Goal: Information Seeking & Learning: Check status

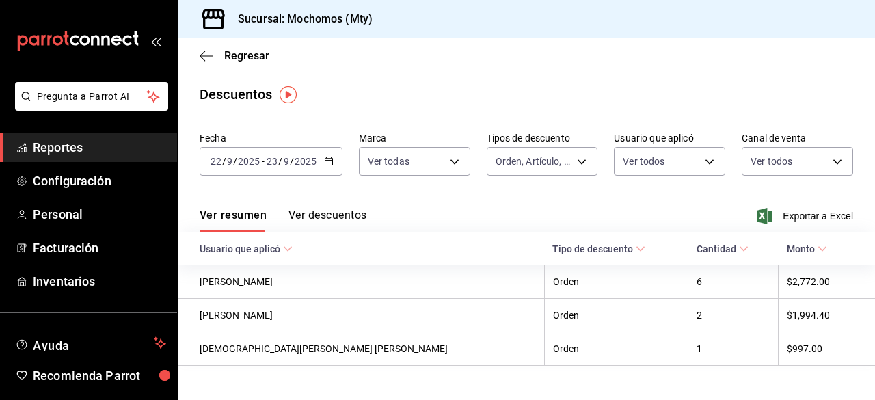
click at [331, 161] on icon "button" at bounding box center [329, 162] width 10 height 10
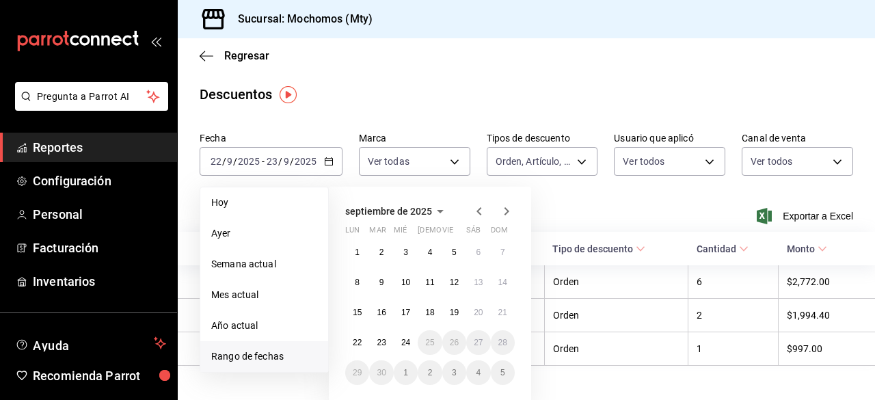
click at [244, 364] on li "Rango de fechas" at bounding box center [264, 356] width 128 height 31
click at [245, 362] on span "Rango de fechas" at bounding box center [264, 356] width 106 height 14
click at [379, 341] on abbr "23" at bounding box center [381, 343] width 9 height 10
click at [405, 341] on abbr "24" at bounding box center [405, 343] width 9 height 10
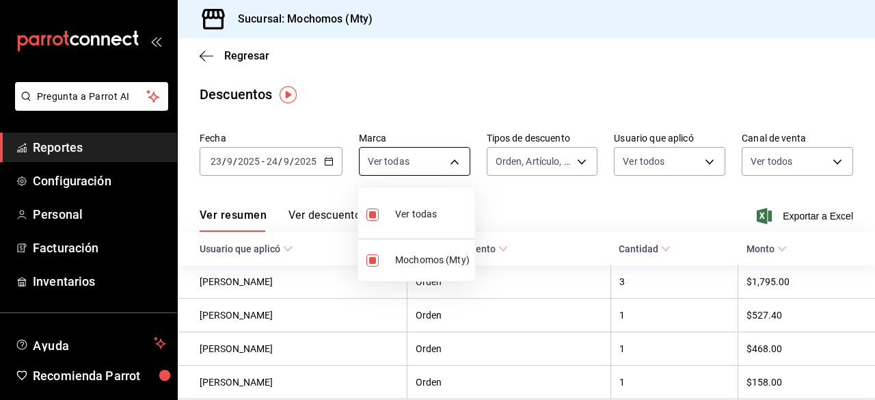
click at [409, 164] on body "Pregunta a Parrot AI Reportes Configuración Personal Facturación Inventarios Ay…" at bounding box center [437, 200] width 875 height 400
click at [554, 156] on div at bounding box center [437, 200] width 875 height 400
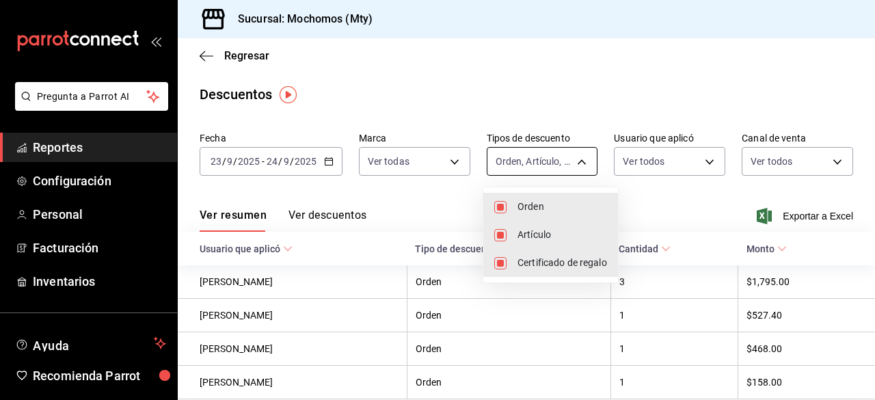
click at [584, 162] on body "Pregunta a Parrot AI Reportes Configuración Personal Facturación Inventarios Ay…" at bounding box center [437, 200] width 875 height 400
click at [669, 152] on div at bounding box center [437, 200] width 875 height 400
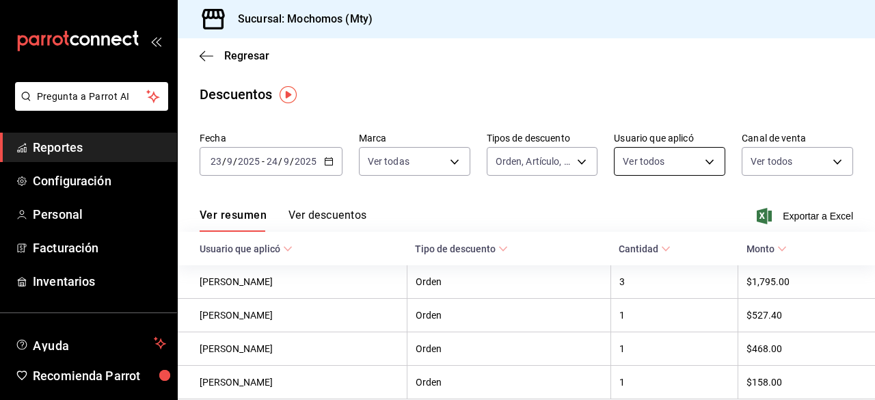
click at [671, 169] on body "Pregunta a Parrot AI Reportes Configuración Personal Facturación Inventarios Ay…" at bounding box center [437, 200] width 875 height 400
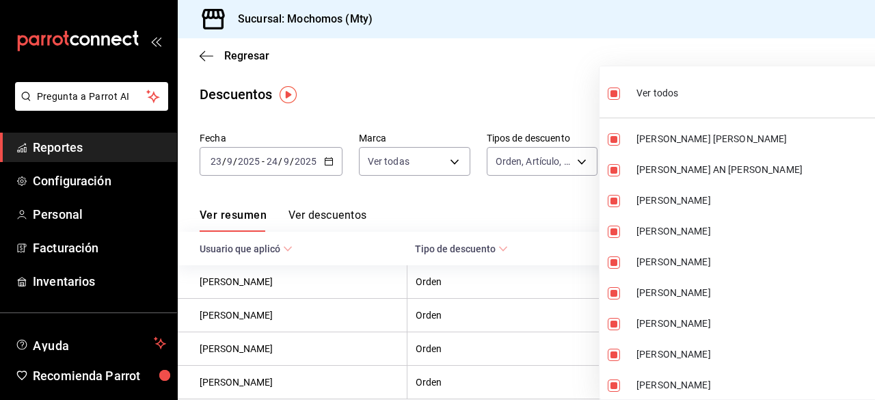
click at [539, 111] on div at bounding box center [437, 200] width 875 height 400
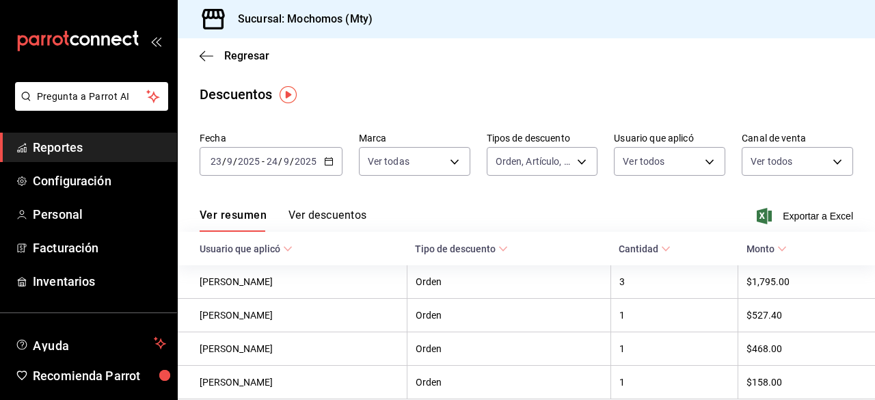
click at [547, 103] on div "Descuentos" at bounding box center [526, 94] width 697 height 21
click at [761, 224] on icon "button" at bounding box center [764, 216] width 15 height 16
click at [77, 151] on span "Reportes" at bounding box center [99, 147] width 133 height 18
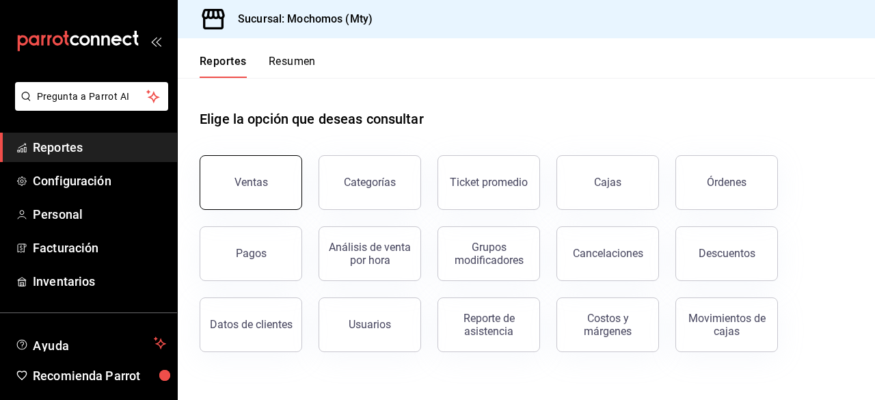
click at [259, 190] on button "Ventas" at bounding box center [251, 182] width 103 height 55
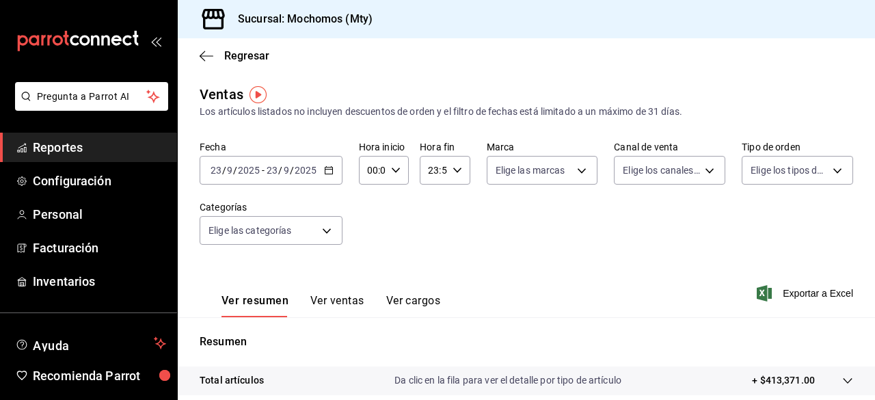
click at [327, 174] on icon "button" at bounding box center [329, 170] width 10 height 10
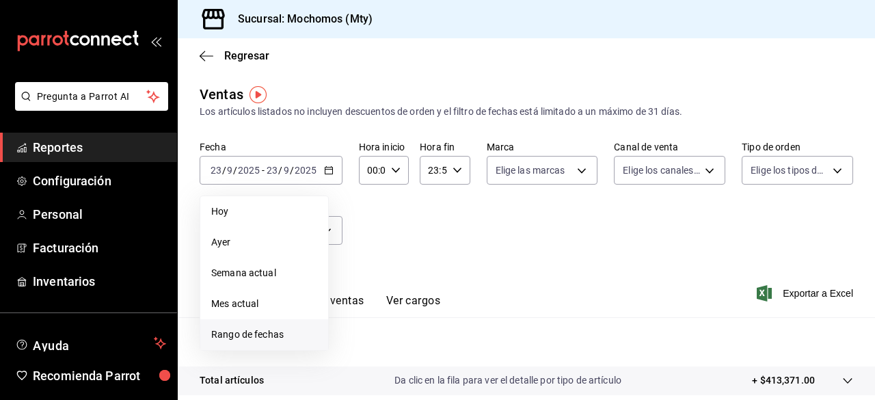
click at [282, 334] on span "Rango de fechas" at bounding box center [264, 334] width 106 height 14
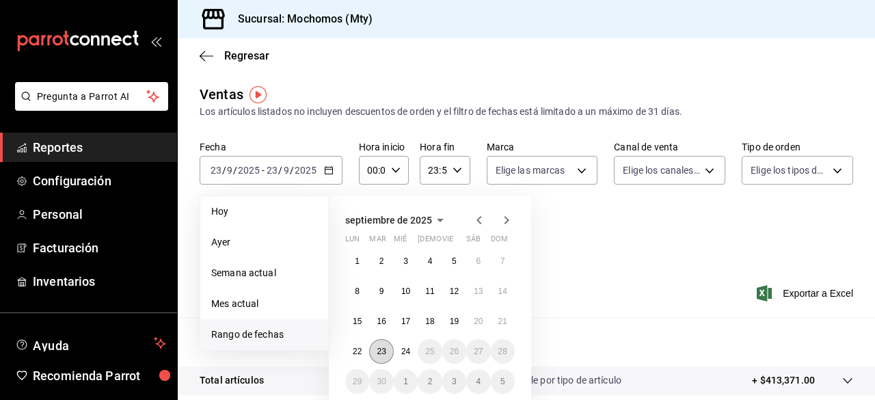
click at [378, 350] on abbr "23" at bounding box center [381, 352] width 9 height 10
click at [401, 351] on button "24" at bounding box center [406, 351] width 24 height 25
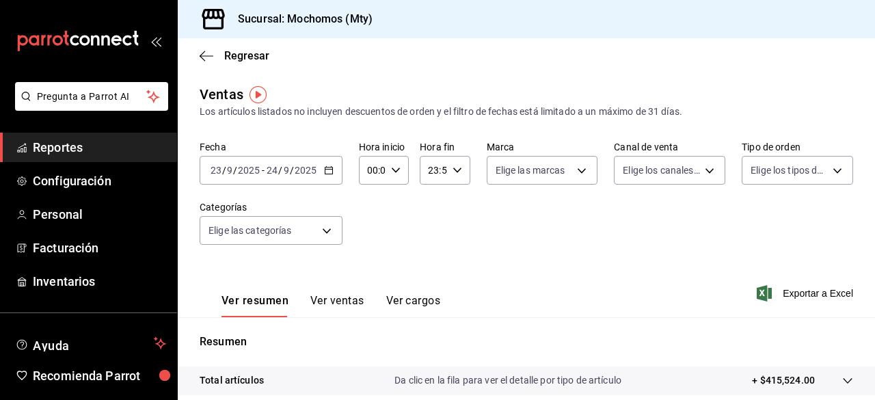
click at [394, 167] on icon "button" at bounding box center [396, 170] width 10 height 10
click at [368, 293] on span "05" at bounding box center [369, 292] width 3 height 11
type input "05:00"
click at [454, 167] on div at bounding box center [437, 200] width 875 height 400
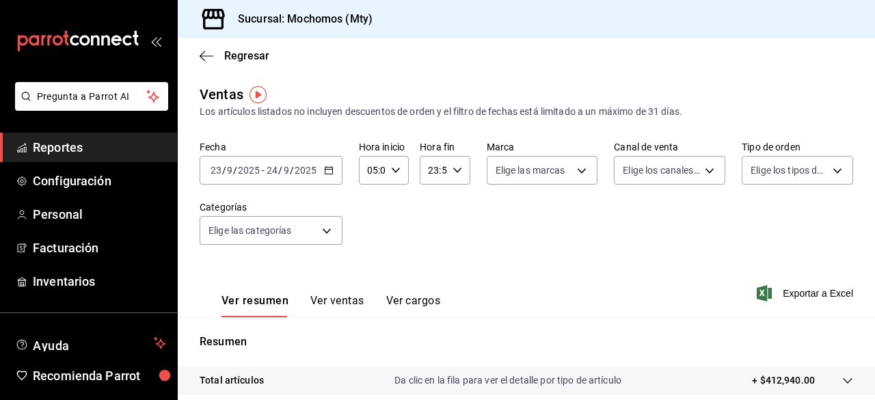
click at [455, 169] on \(Stroke\) "button" at bounding box center [457, 169] width 8 height 5
click at [429, 195] on span "05" at bounding box center [430, 192] width 3 height 11
click at [448, 173] on div at bounding box center [437, 200] width 875 height 400
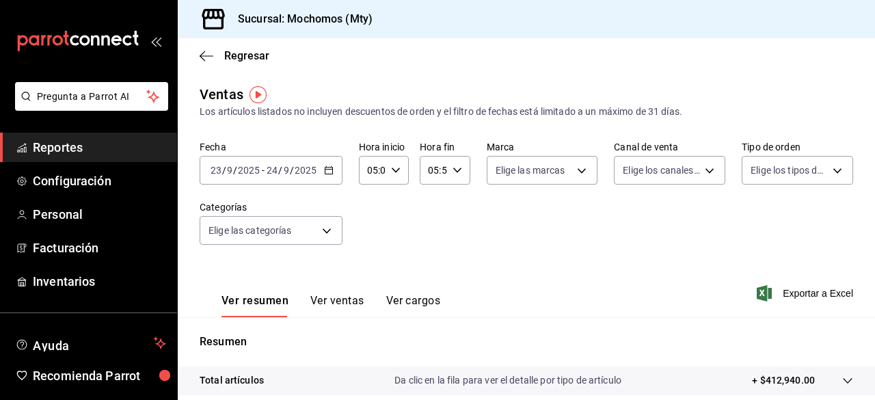
click at [453, 173] on icon "button" at bounding box center [458, 170] width 10 height 10
click at [451, 196] on button "00" at bounding box center [454, 204] width 19 height 27
type input "05:00"
click at [563, 167] on div at bounding box center [437, 200] width 875 height 400
click at [563, 167] on body "Pregunta a Parrot AI Reportes Configuración Personal Facturación Inventarios Ay…" at bounding box center [437, 200] width 875 height 400
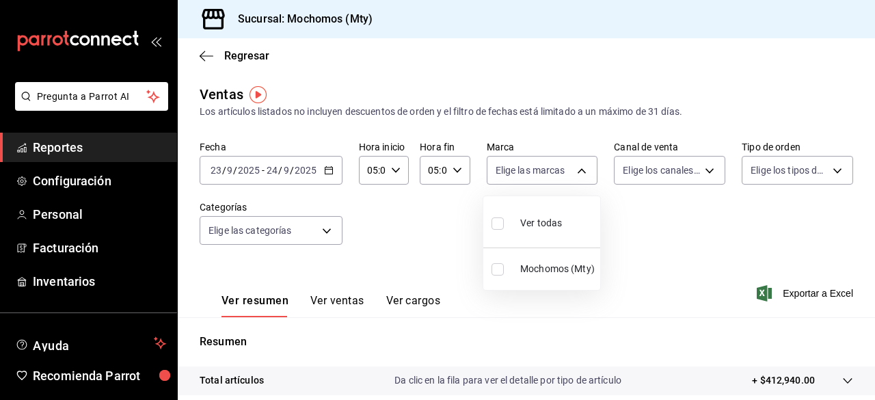
click at [491, 221] on input "checkbox" at bounding box center [497, 223] width 12 height 12
checkbox input "true"
type input "b352ad34-a903-4246-b8b1-197398375429"
checkbox input "true"
click at [671, 172] on div at bounding box center [437, 200] width 875 height 400
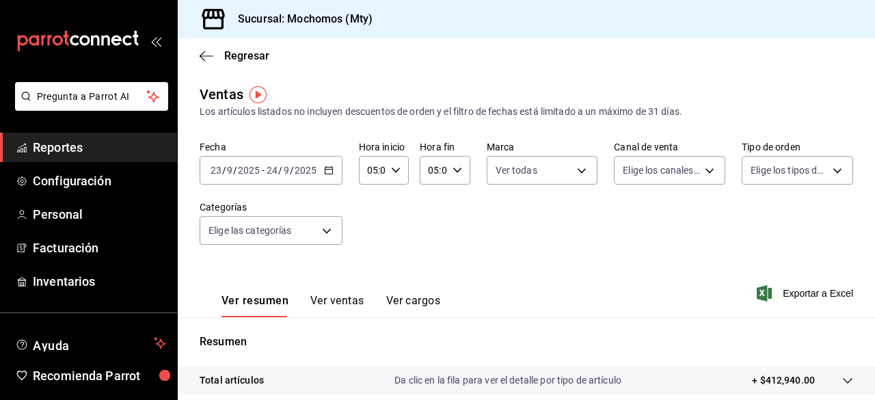
click at [671, 172] on div "Ver todas Mochomos (Mty)" at bounding box center [437, 200] width 875 height 400
click at [671, 172] on body "Pregunta a Parrot AI Reportes Configuración Personal Facturación Inventarios Ay…" at bounding box center [437, 200] width 875 height 400
click at [627, 207] on input "checkbox" at bounding box center [623, 210] width 12 height 12
checkbox input "true"
type input "PARROT,UBER_EATS,RAPPI,DIDI_FOOD,ONLINE"
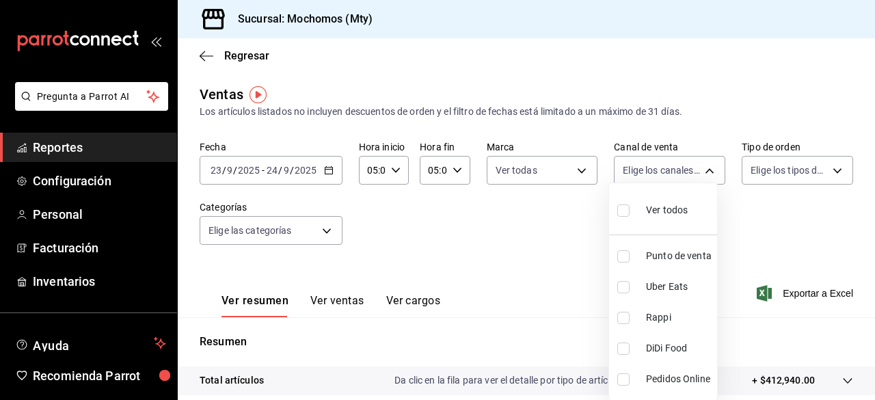
checkbox input "true"
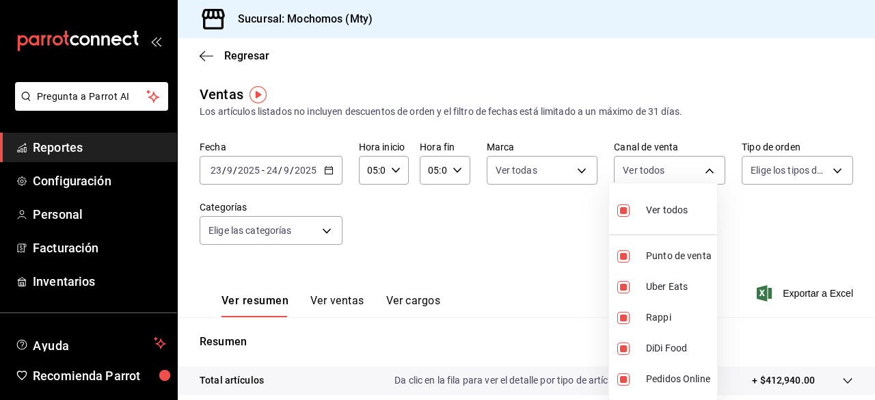
click at [764, 172] on div at bounding box center [437, 200] width 875 height 400
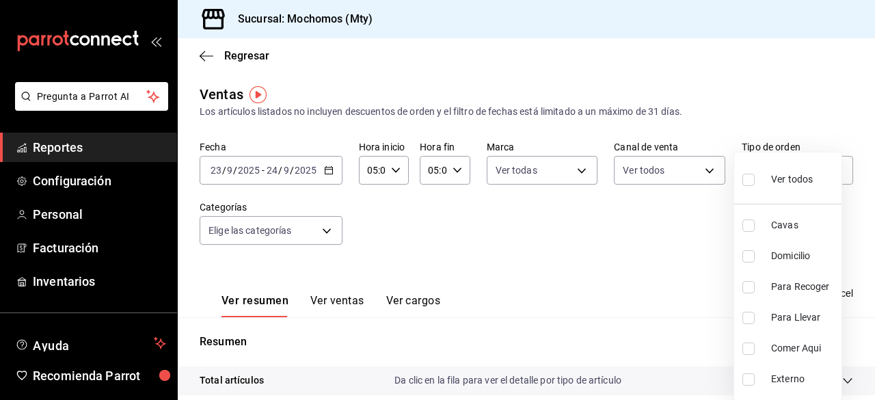
click at [764, 172] on body "Pregunta a Parrot AI Reportes Configuración Personal Facturación Inventarios Ay…" at bounding box center [437, 200] width 875 height 400
click at [751, 177] on input "checkbox" at bounding box center [748, 180] width 12 height 12
checkbox input "true"
type input "7f152bcd-c808-43b1-8377-7ee3764f5c48,abc1671a-a22f-403c-8860-9d090036c428,f5090…"
checkbox input "true"
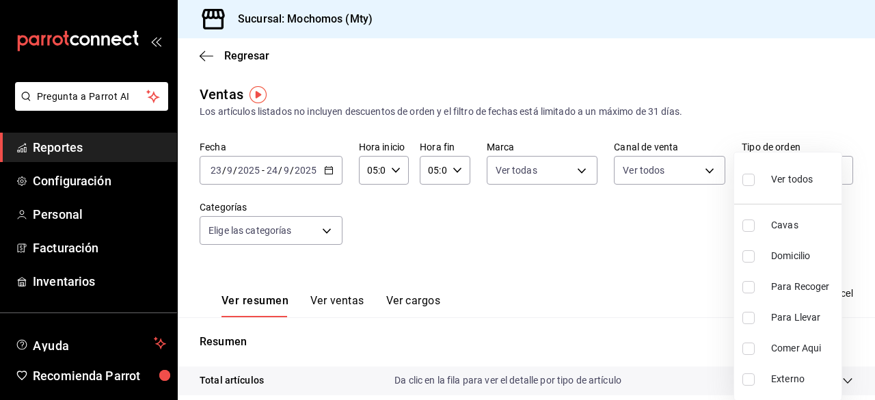
checkbox input "true"
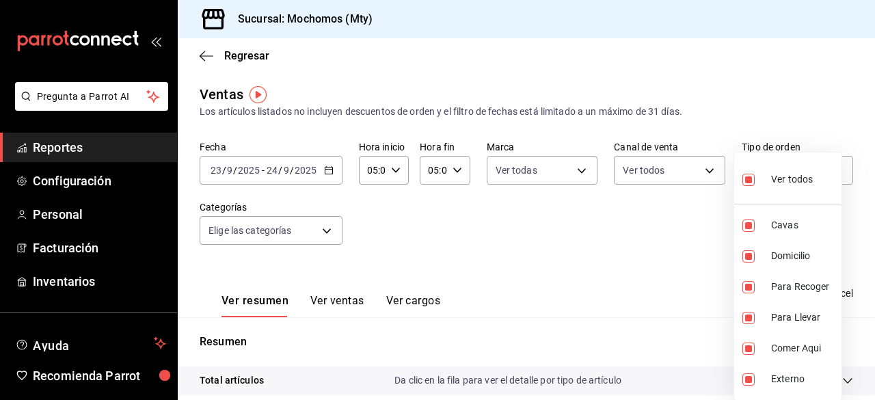
click at [311, 232] on div at bounding box center [437, 200] width 875 height 400
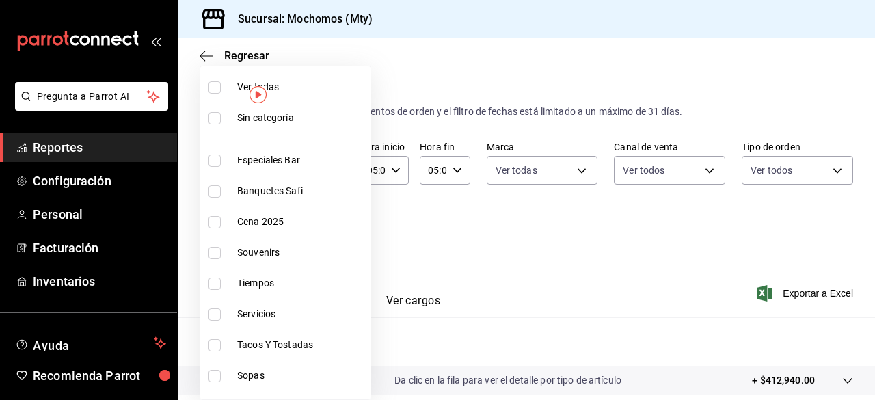
click at [316, 230] on body "Pregunta a Parrot AI Reportes Configuración Personal Facturación Inventarios Ay…" at bounding box center [437, 200] width 875 height 400
click at [213, 95] on li "Ver todas" at bounding box center [285, 87] width 170 height 31
type input "ca062f0f-28a6-4a2e-835a-bf626b46f614,ff02f0f8-cf27-4ea8-b513-1d5c0356e4fc,aaf97…"
checkbox input "true"
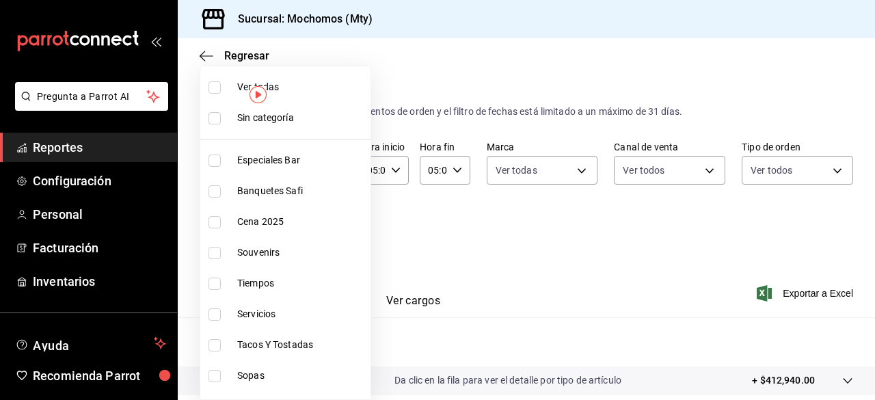
checkbox input "true"
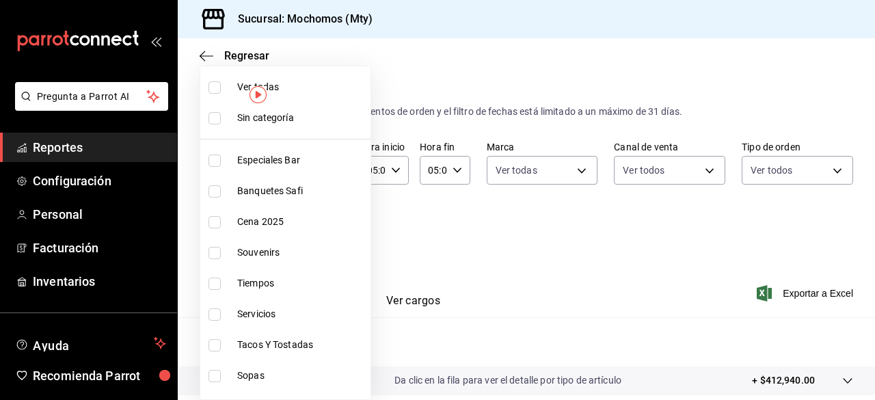
checkbox input "true"
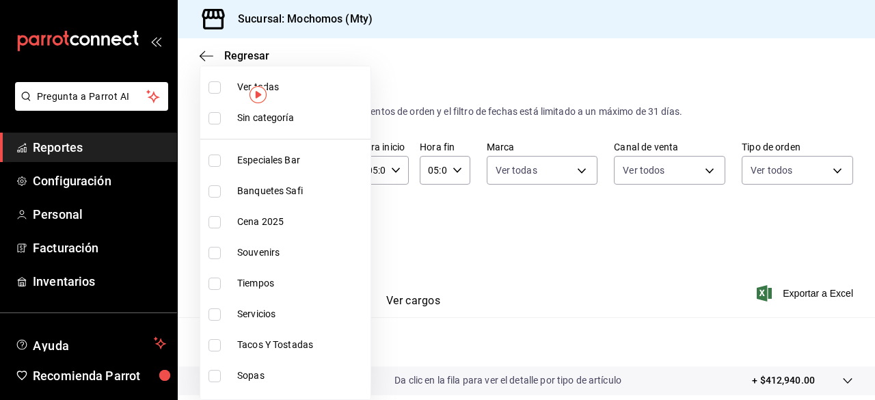
checkbox input "true"
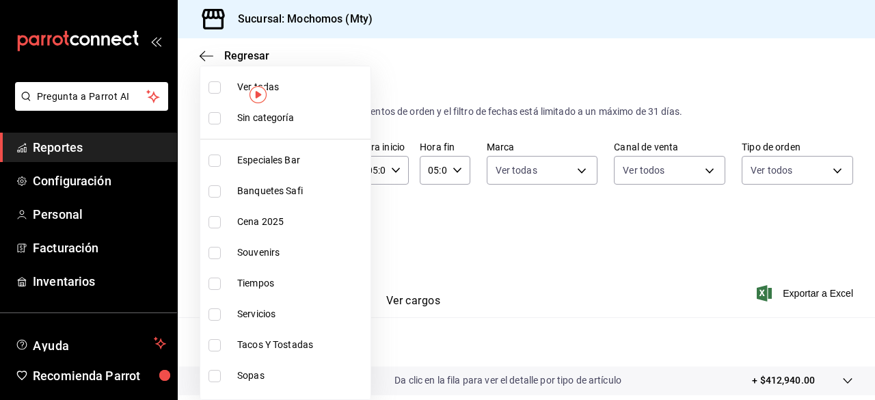
checkbox input "true"
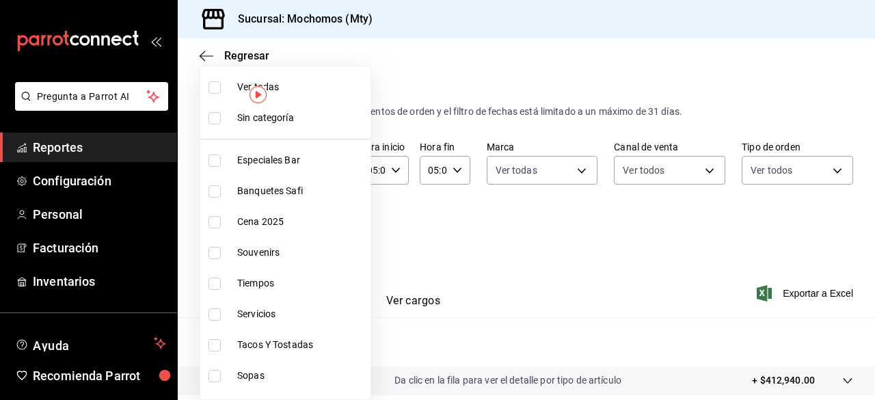
checkbox input "true"
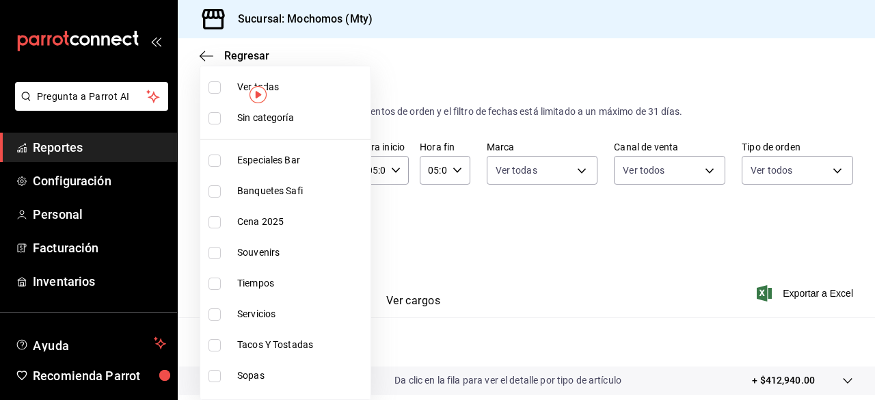
checkbox input "true"
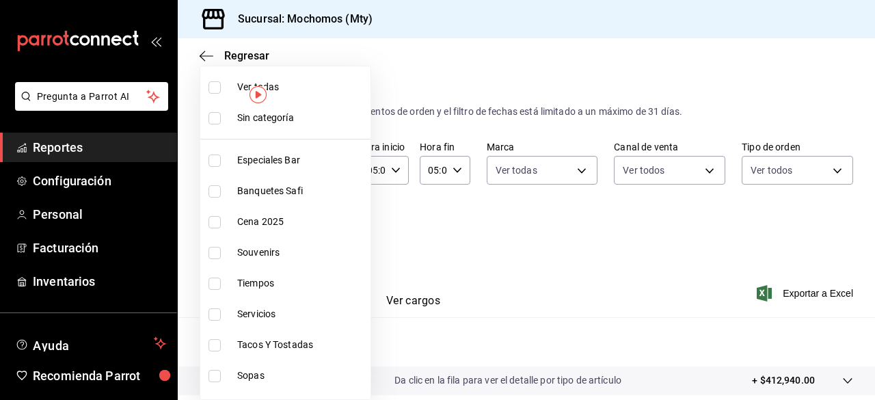
checkbox input "true"
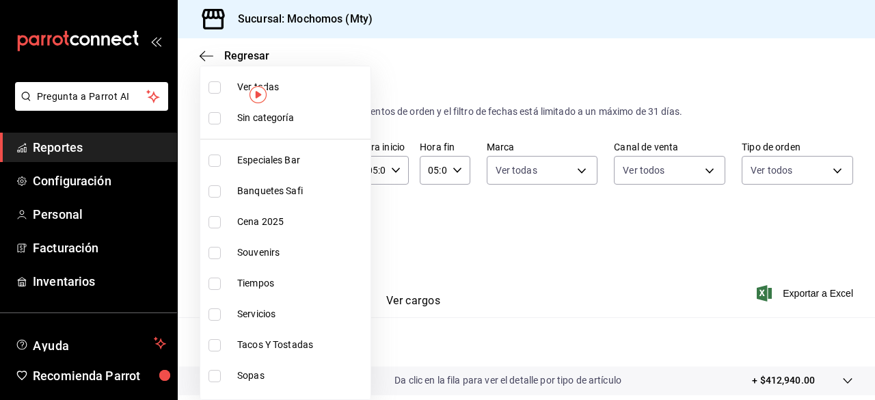
checkbox input "true"
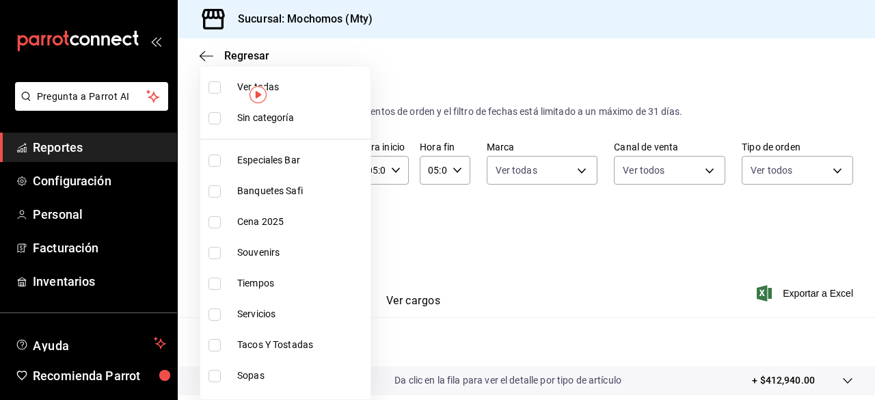
checkbox input "true"
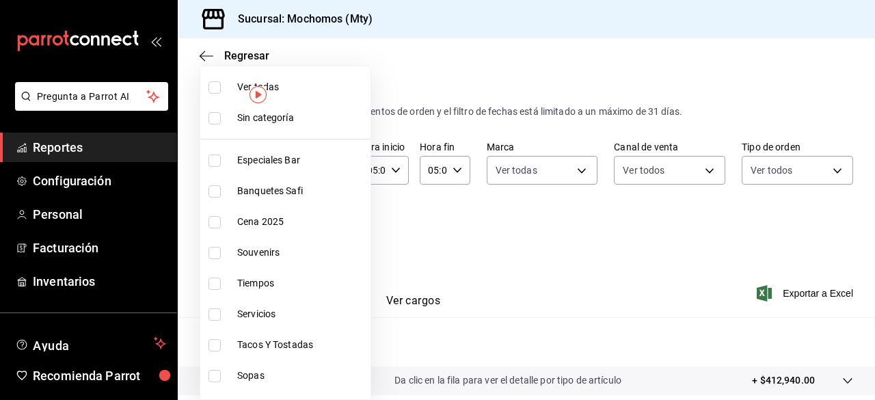
checkbox input "true"
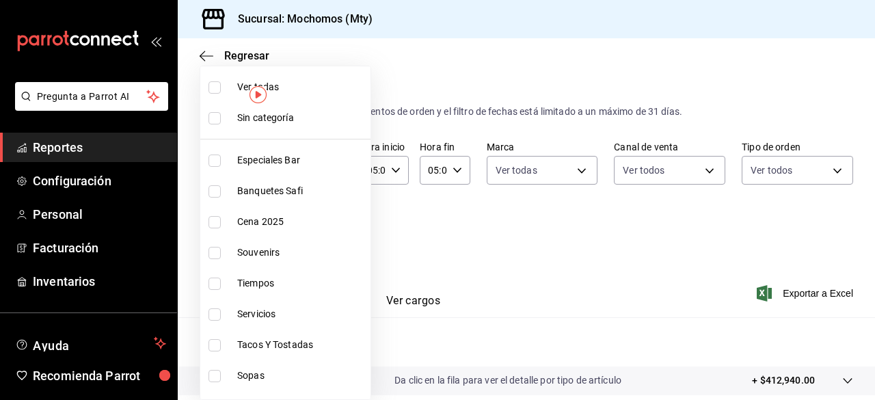
checkbox input "true"
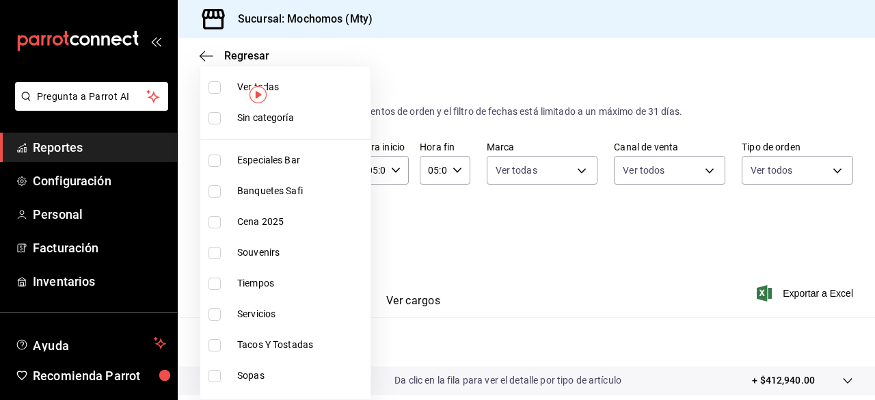
checkbox input "true"
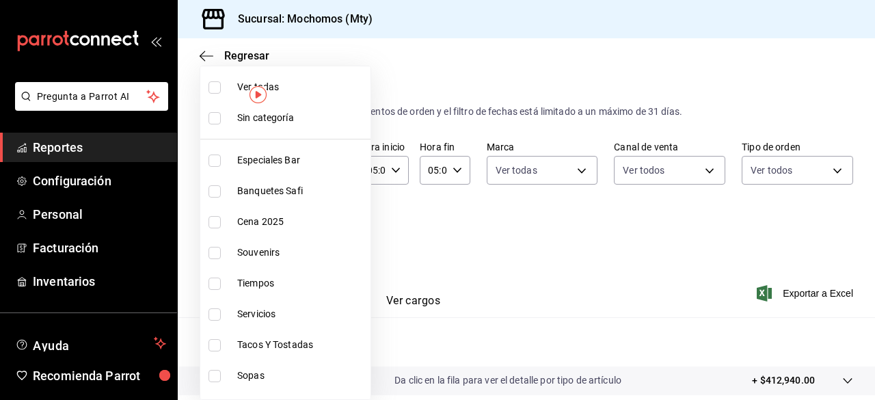
checkbox input "true"
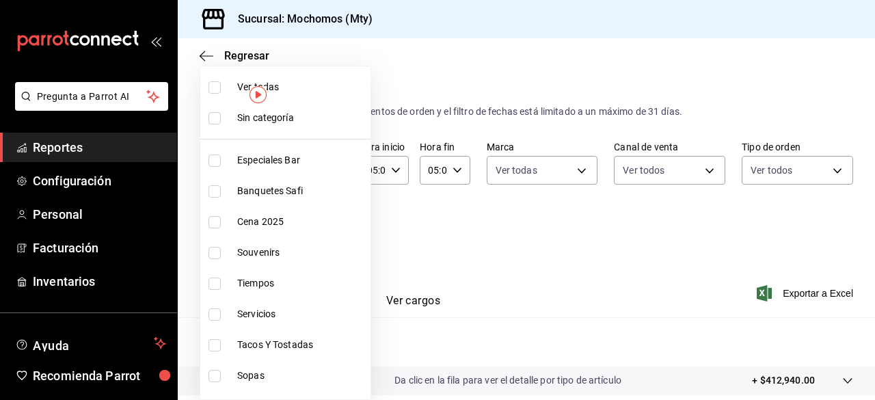
checkbox input "true"
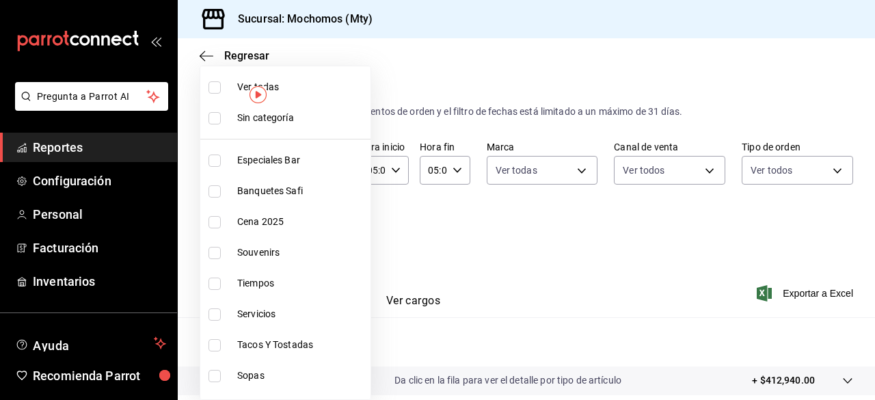
checkbox input "true"
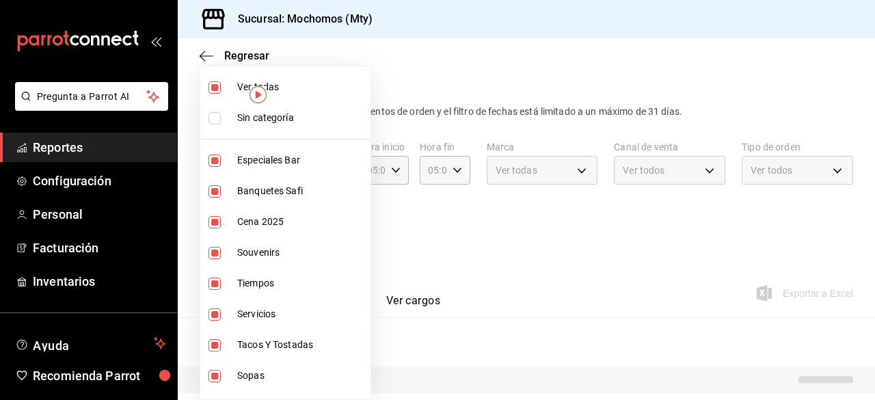
click at [214, 114] on input "checkbox" at bounding box center [214, 118] width 12 height 12
checkbox input "true"
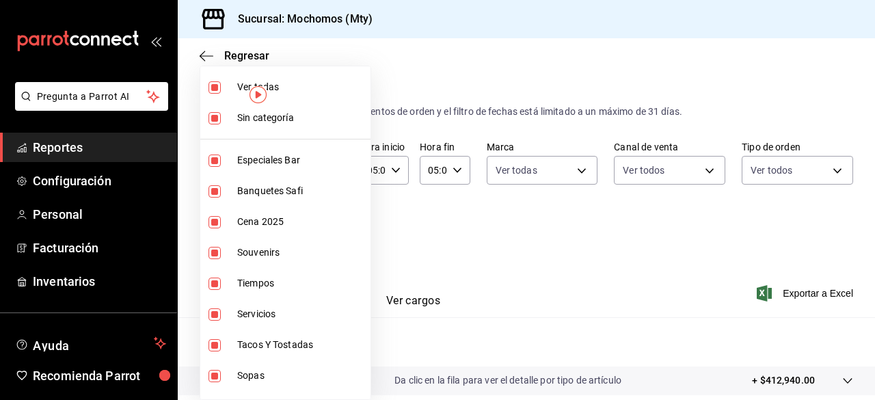
click at [701, 243] on div at bounding box center [437, 200] width 875 height 400
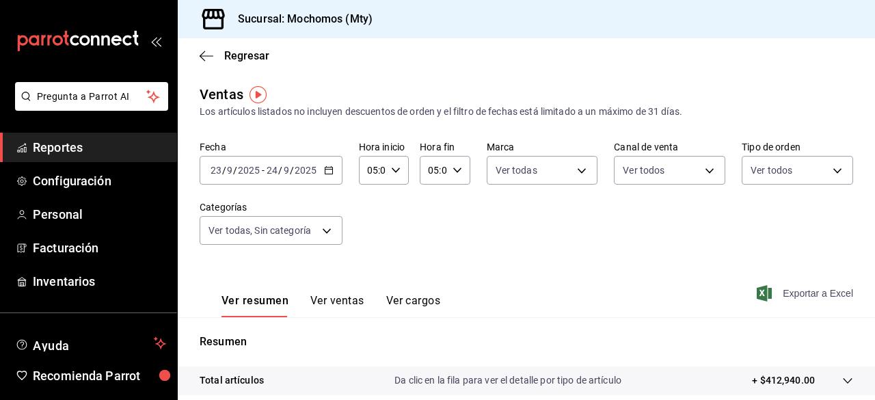
click at [757, 297] on icon "button" at bounding box center [764, 293] width 15 height 16
